Goal: Navigation & Orientation: Find specific page/section

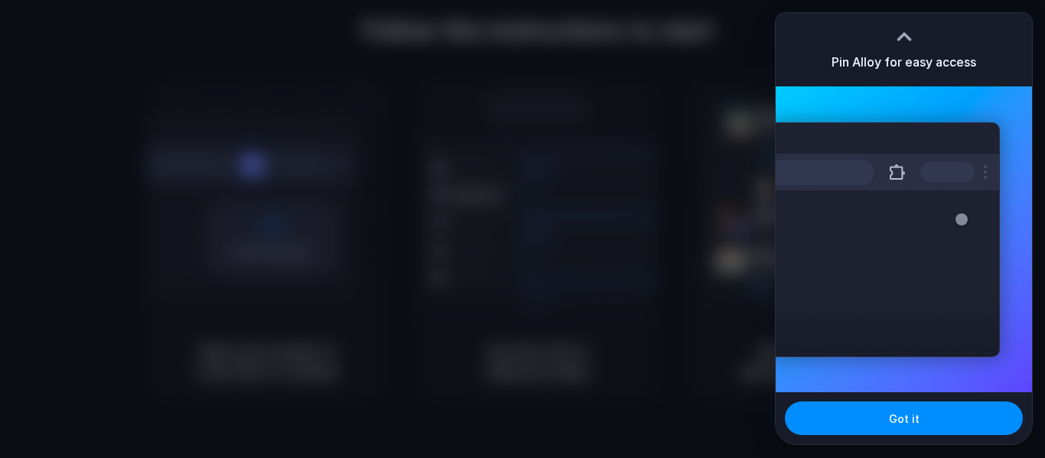
click at [908, 37] on div at bounding box center [904, 32] width 23 height 23
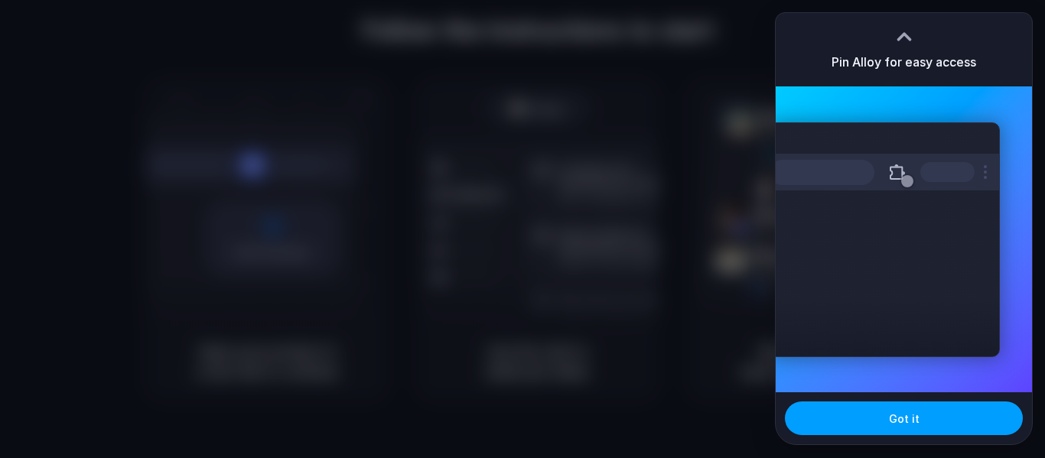
click at [877, 405] on button "Got it" at bounding box center [904, 419] width 238 height 34
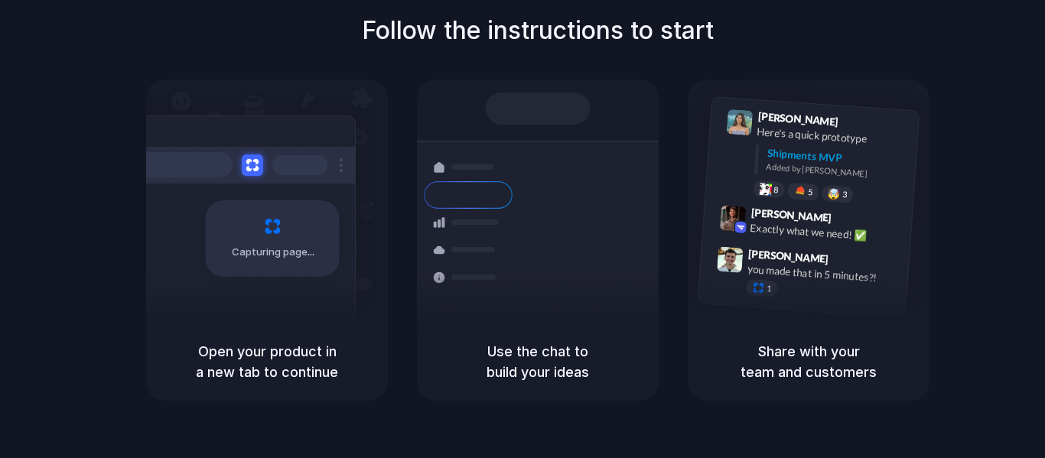
click at [998, 299] on div "Follow the instructions to start Capturing page Open your product in a new tab …" at bounding box center [537, 206] width 1045 height 389
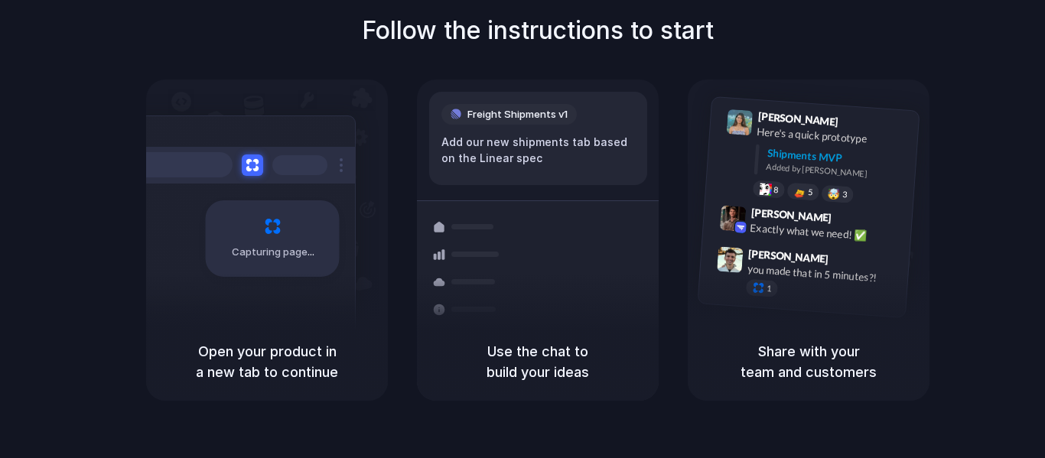
click at [301, 350] on h5 "Open your product in a new tab to continue" at bounding box center [267, 361] width 205 height 41
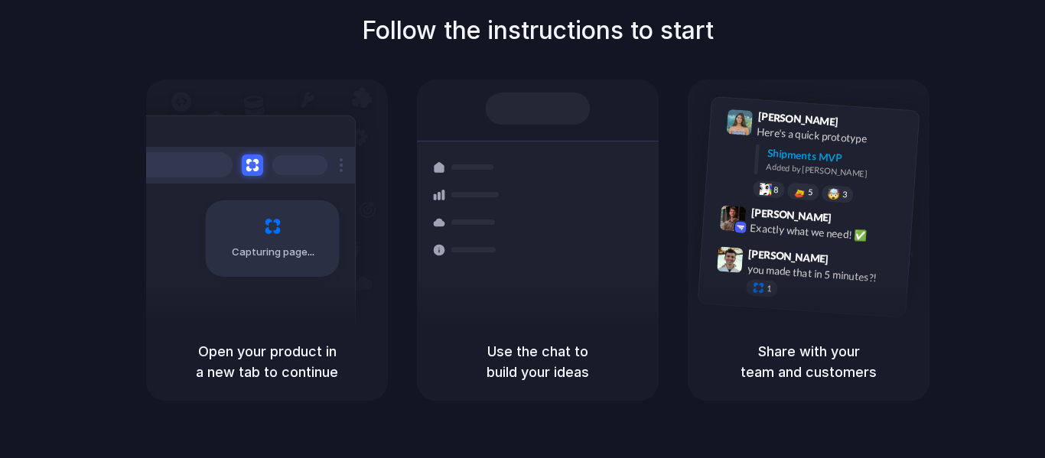
click at [552, 367] on h5 "Use the chat to build your ideas" at bounding box center [537, 361] width 205 height 41
click at [807, 382] on h5 "Share with your team and customers" at bounding box center [808, 361] width 205 height 41
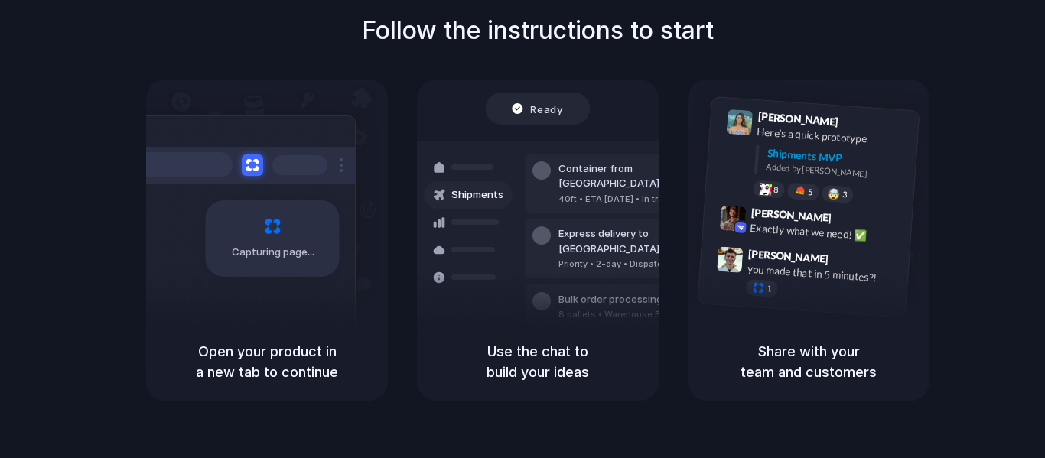
click at [568, 193] on div "40ft • ETA Dec 28 • In transit" at bounding box center [641, 199] width 165 height 13
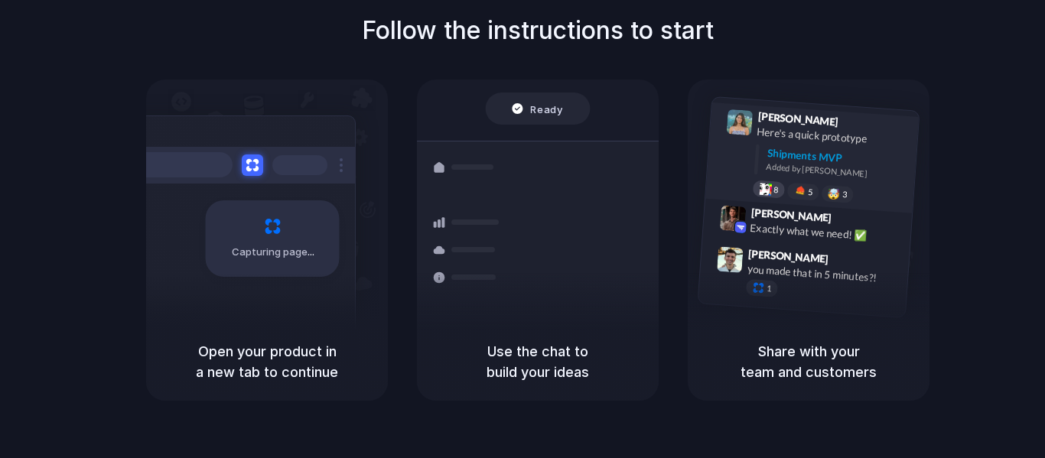
click at [781, 190] on div "8" at bounding box center [769, 189] width 33 height 18
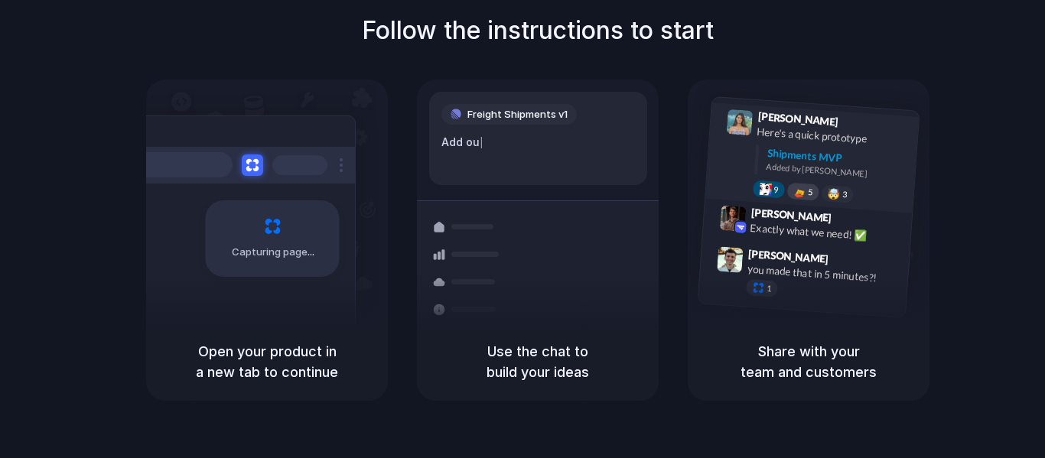
click at [791, 194] on div "5" at bounding box center [803, 191] width 33 height 18
click at [788, 245] on div "Max Meyer 9:42 AM Exactly what we need! ✅" at bounding box center [808, 226] width 210 height 56
click at [811, 372] on h5 "Share with your team and customers" at bounding box center [808, 361] width 205 height 41
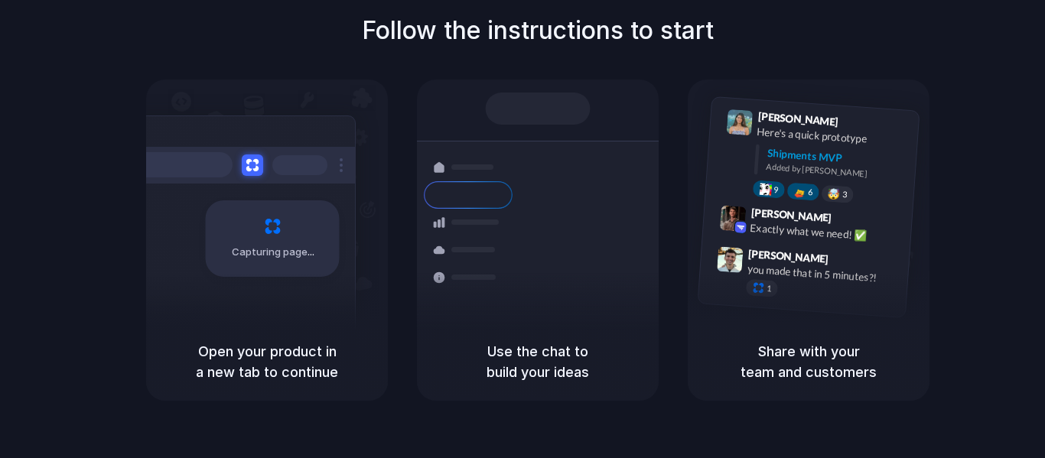
click at [549, 110] on div at bounding box center [538, 109] width 105 height 32
click at [467, 272] on div at bounding box center [468, 278] width 89 height 28
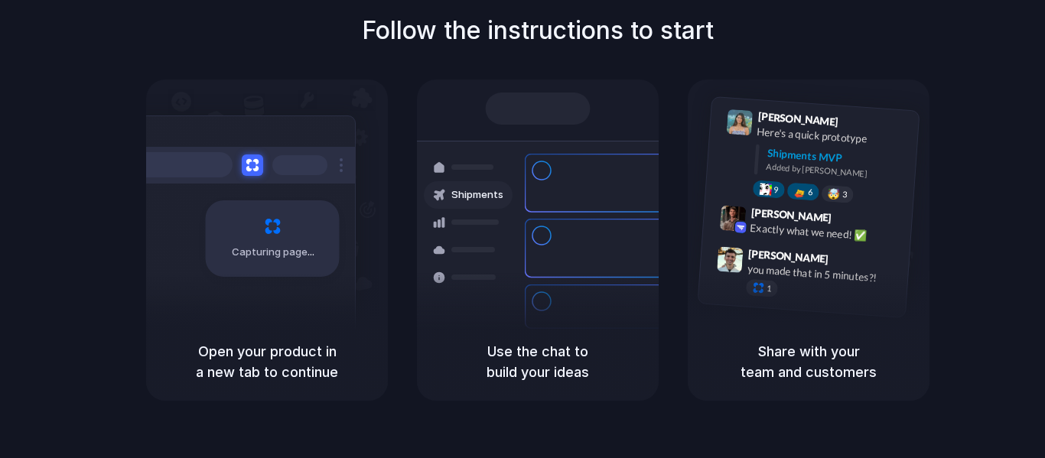
click at [304, 246] on span "Capturing page" at bounding box center [274, 252] width 85 height 15
click at [237, 161] on div at bounding box center [241, 165] width 230 height 37
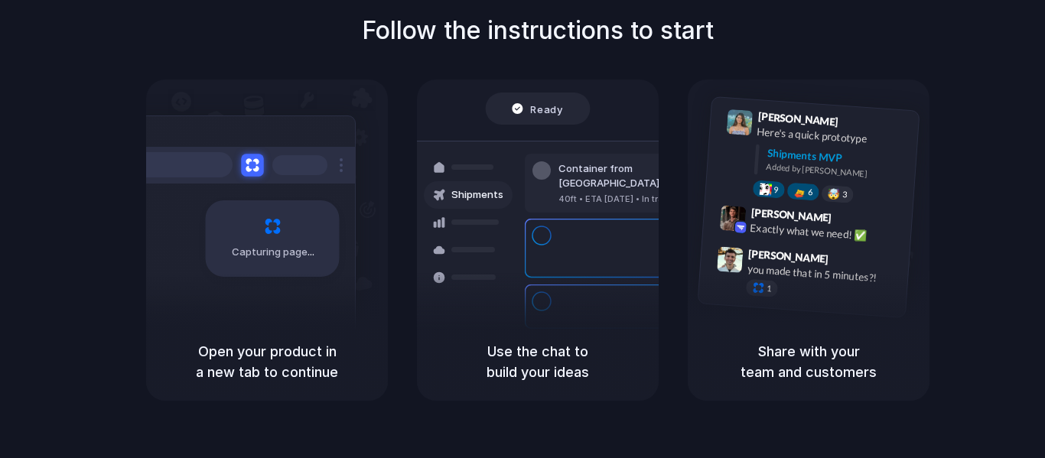
click at [253, 163] on button at bounding box center [252, 165] width 22 height 22
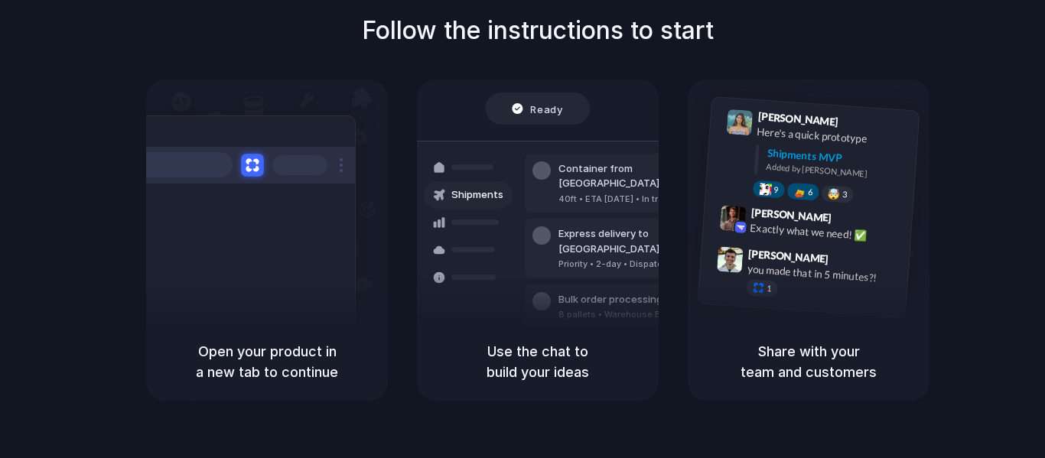
click at [253, 163] on button at bounding box center [252, 165] width 22 height 22
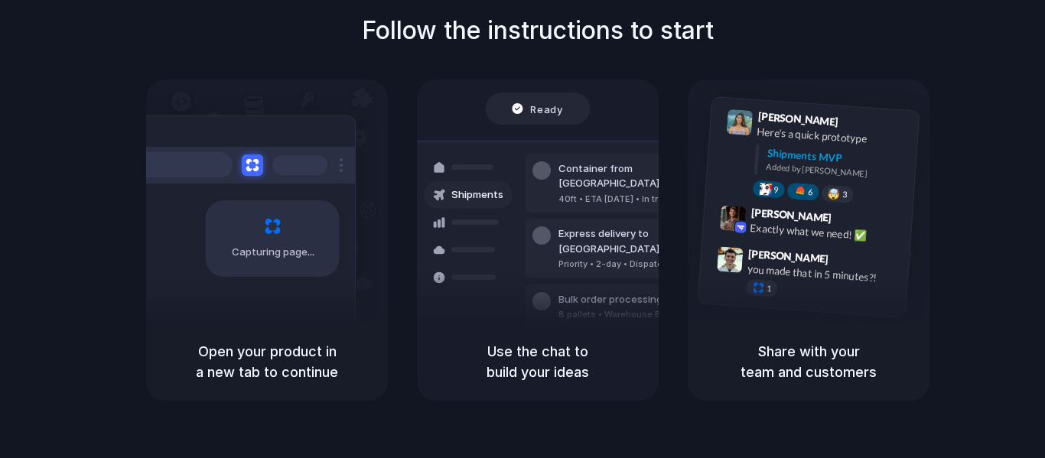
click at [259, 249] on span "Capturing page" at bounding box center [274, 252] width 85 height 15
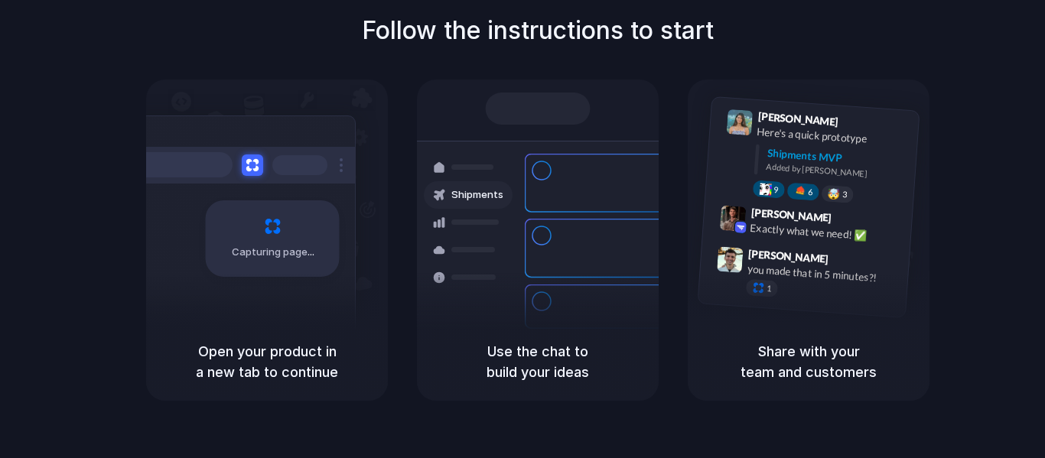
click at [463, 31] on h1 "Follow the instructions to start" at bounding box center [538, 30] width 352 height 37
click at [535, 105] on div at bounding box center [538, 109] width 105 height 32
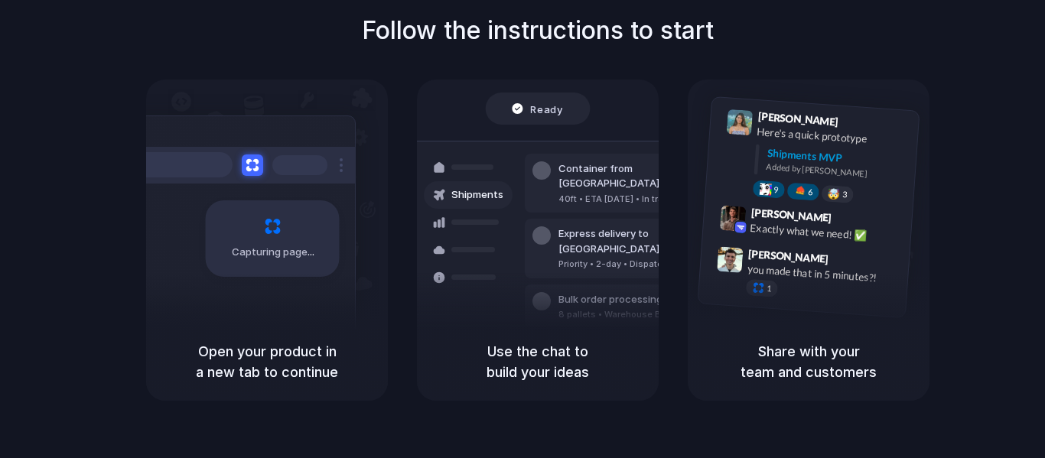
click at [520, 344] on h5 "Use the chat to build your ideas" at bounding box center [537, 361] width 205 height 41
click at [756, 367] on h5 "Share with your team and customers" at bounding box center [808, 361] width 205 height 41
click at [819, 354] on h5 "Share with your team and customers" at bounding box center [808, 361] width 205 height 41
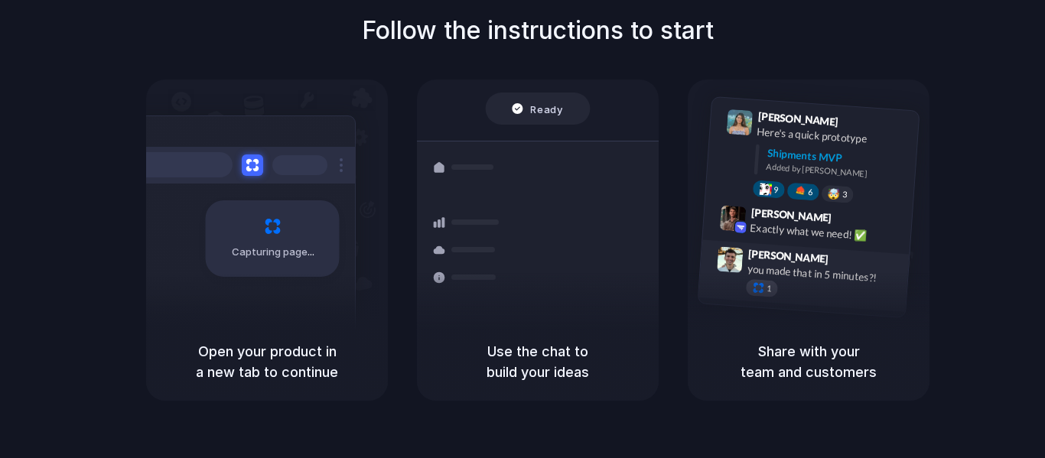
click at [763, 295] on div "1" at bounding box center [762, 288] width 33 height 18
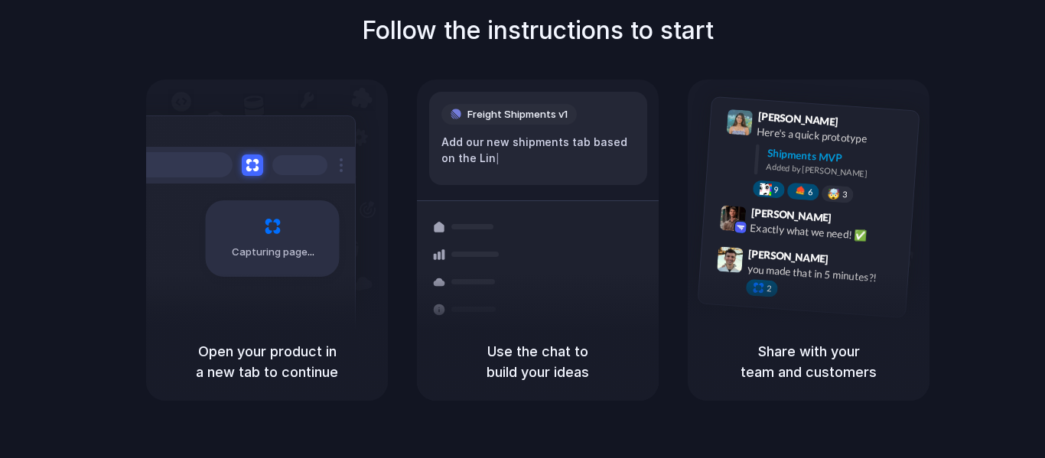
click at [554, 110] on span "Freight Shipments v1" at bounding box center [518, 114] width 100 height 15
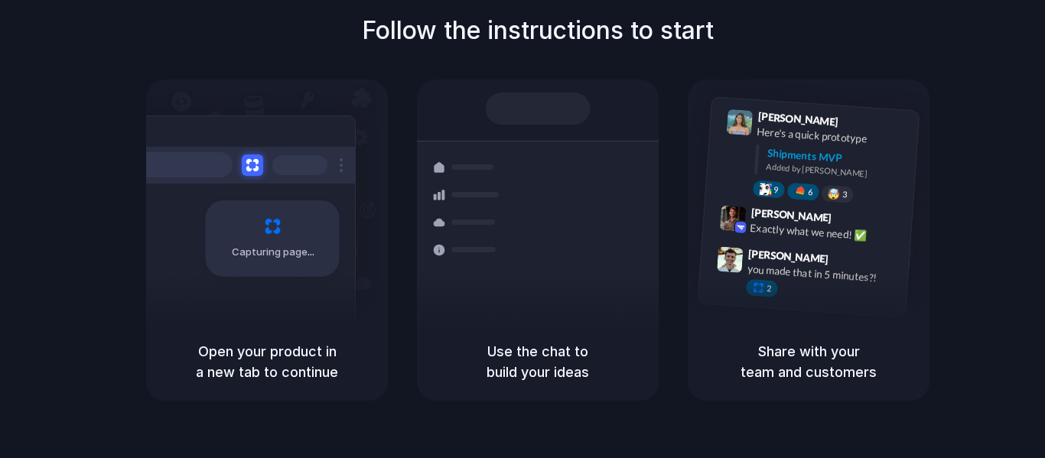
click at [216, 142] on div "Capturing page" at bounding box center [240, 233] width 231 height 235
click at [236, 245] on span "Capturing page" at bounding box center [274, 252] width 85 height 15
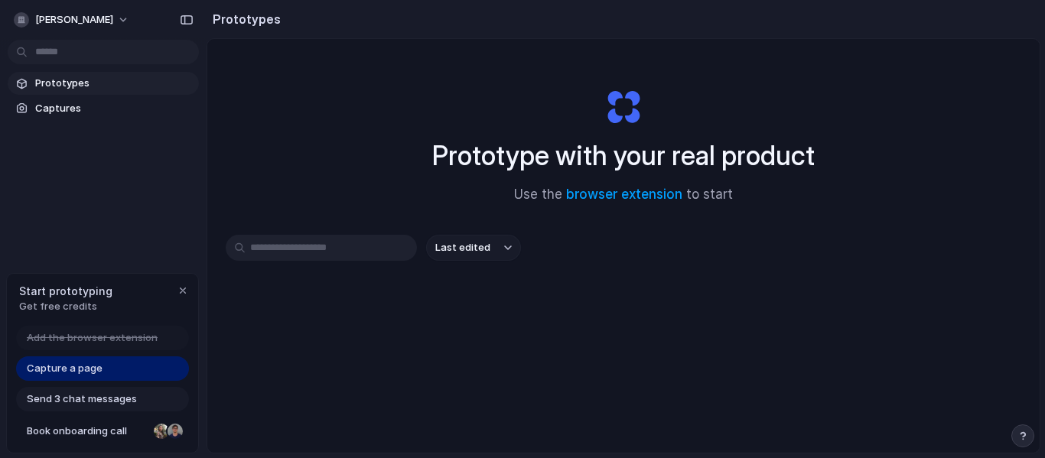
click at [577, 344] on div "Last edited" at bounding box center [624, 302] width 796 height 135
